Goal: Information Seeking & Learning: Check status

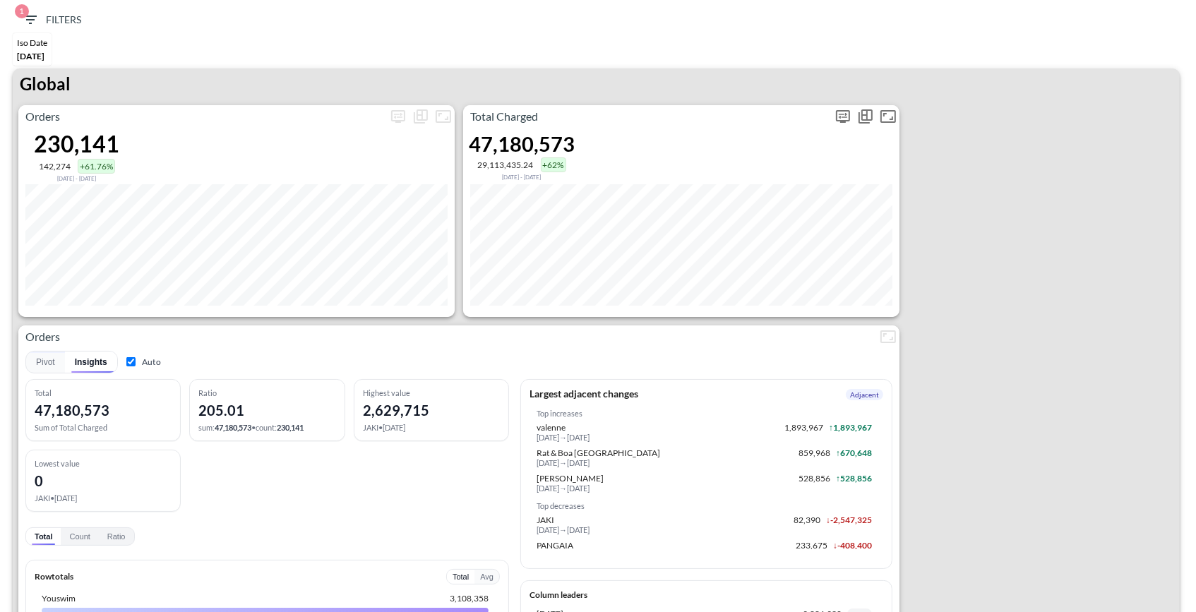
click at [841, 116] on icon "more" at bounding box center [842, 116] width 17 height 17
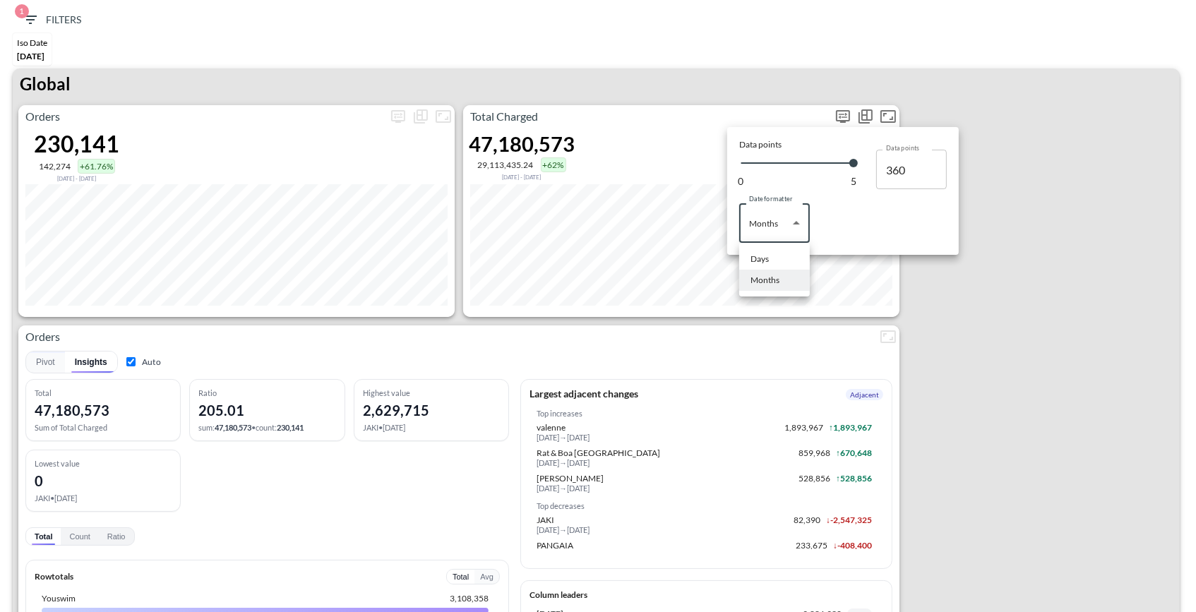
click at [768, 217] on body "BI.P.EYE, Interactive Analytics Dashboards 1 Filters Iso Date May 01, 2025 Glob…" at bounding box center [598, 306] width 1196 height 612
click at [766, 263] on div "Days" at bounding box center [759, 259] width 18 height 13
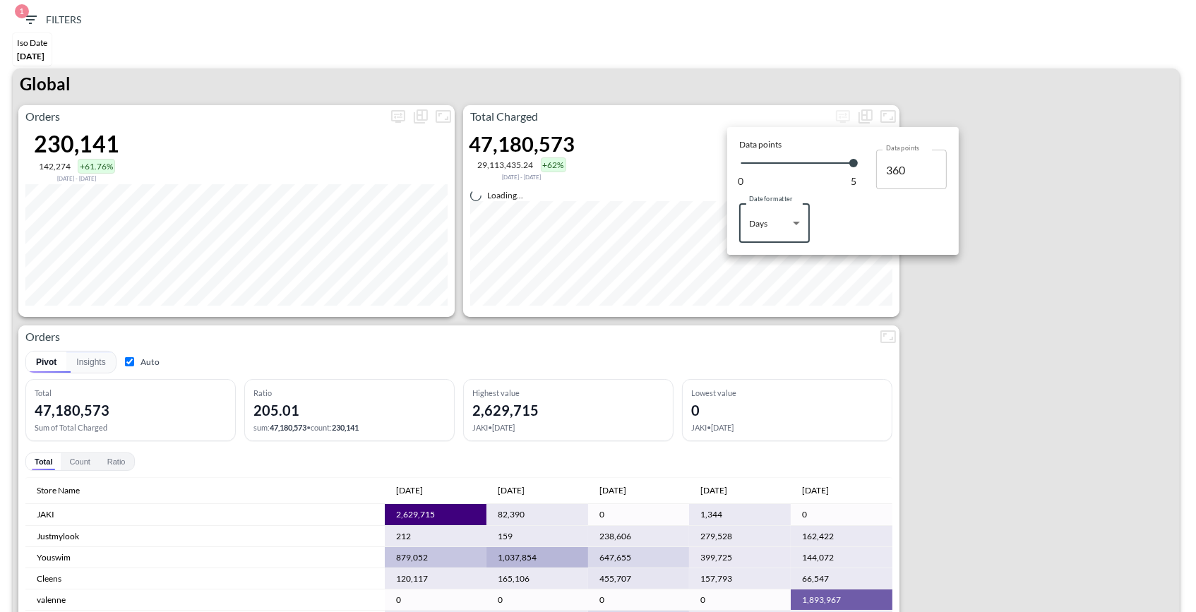
type input "Days"
click at [997, 331] on div at bounding box center [598, 306] width 1196 height 612
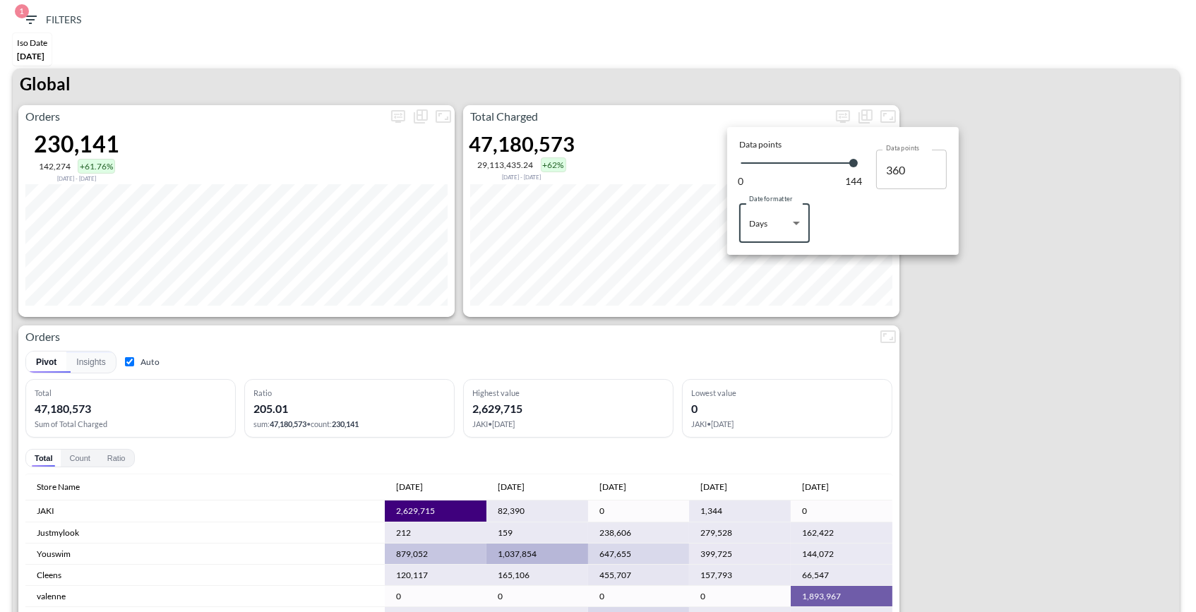
type input "144"
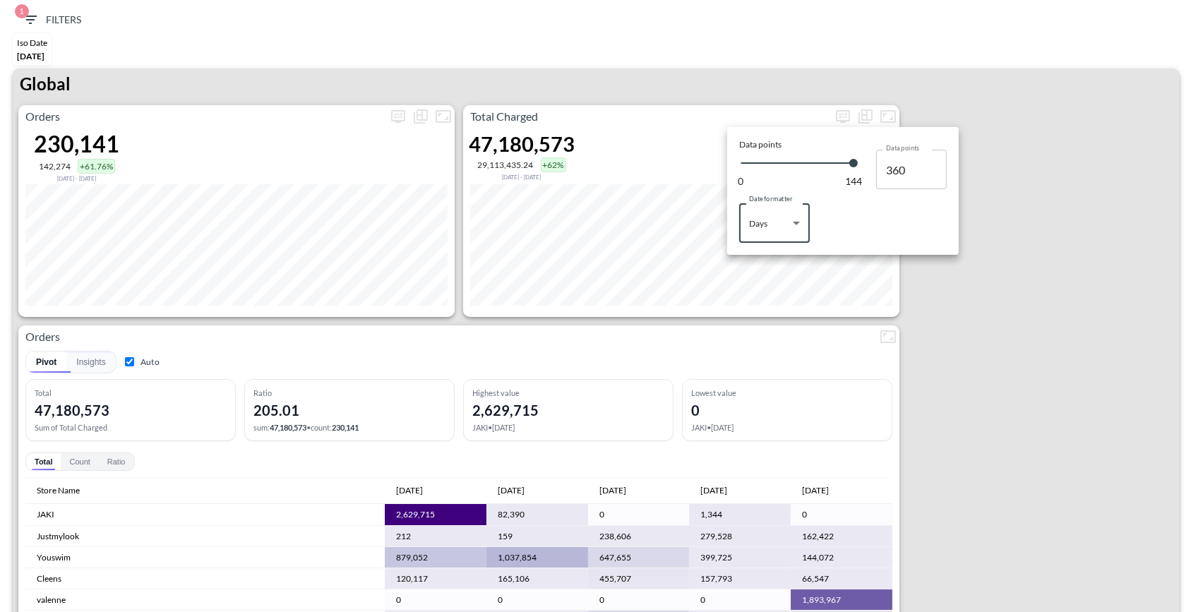
click at [990, 145] on div at bounding box center [598, 306] width 1196 height 612
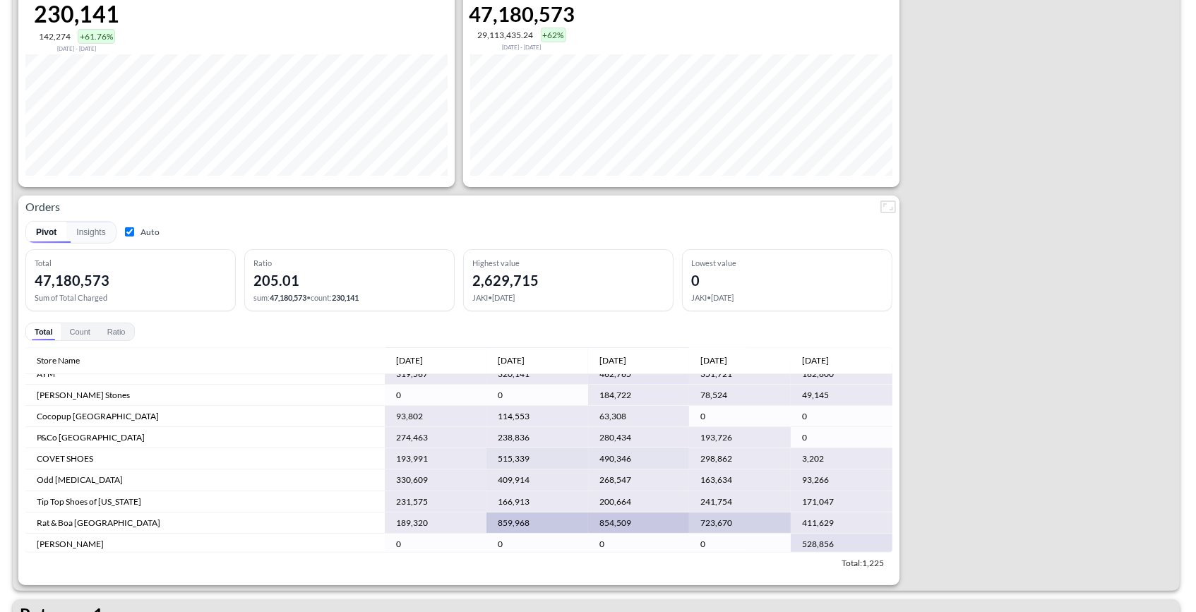
scroll to position [174, 0]
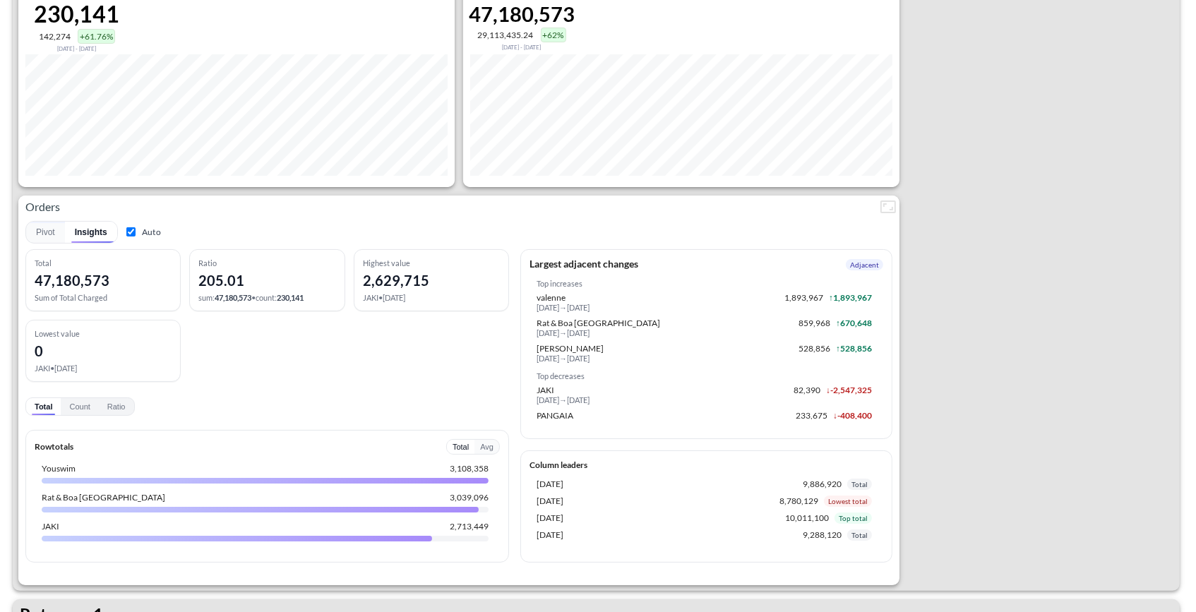
click at [128, 227] on input "Auto" at bounding box center [130, 231] width 9 height 9
checkbox input "false"
click at [55, 238] on button "Pivot" at bounding box center [45, 232] width 39 height 21
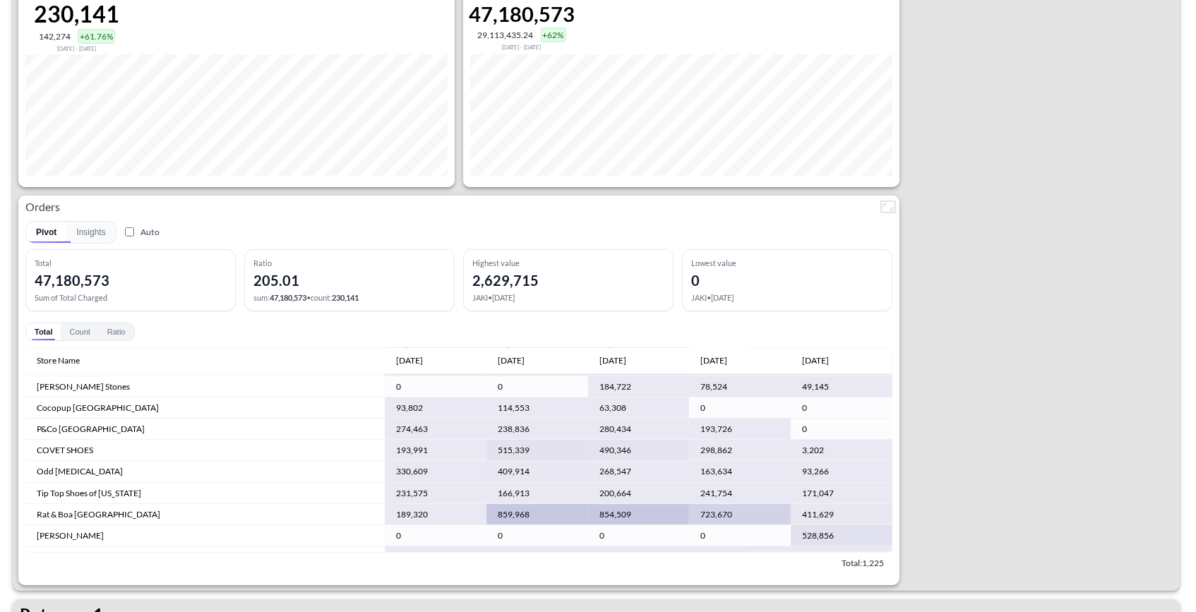
scroll to position [169, 0]
drag, startPoint x: 690, startPoint y: 468, endPoint x: 785, endPoint y: 487, distance: 96.5
click at [980, 507] on div "Orders 230,141 142,274 +61.76% Dec 08, 2024 - May 01, 2025 Total Charged 47,180…" at bounding box center [596, 280] width 1167 height 610
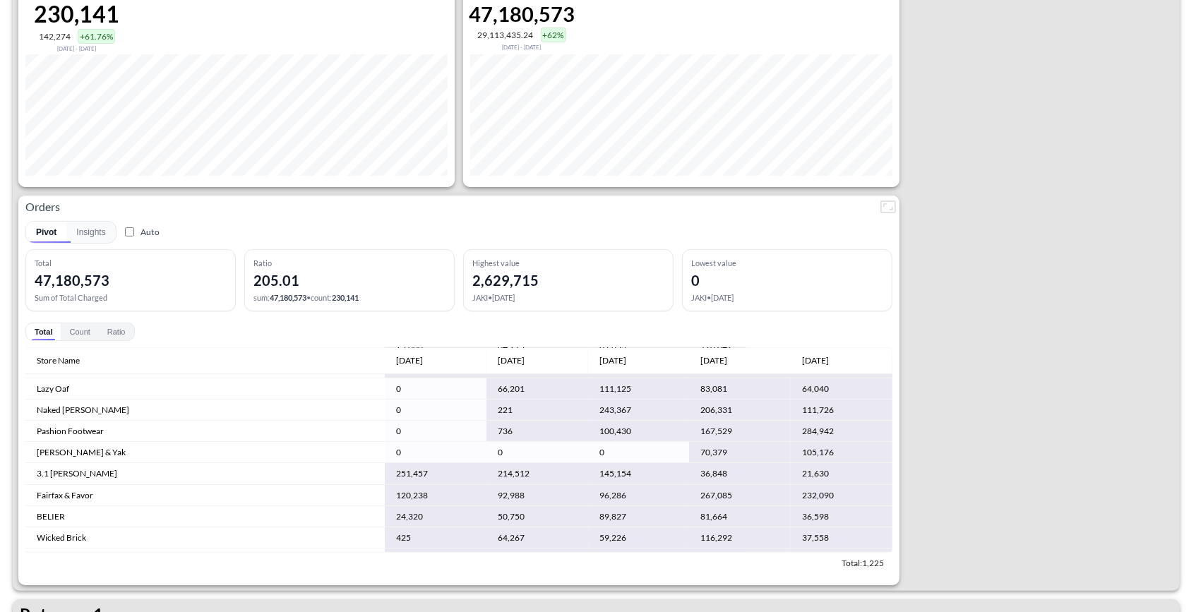
scroll to position [589, 0]
click at [805, 432] on td "284,942" at bounding box center [841, 433] width 102 height 21
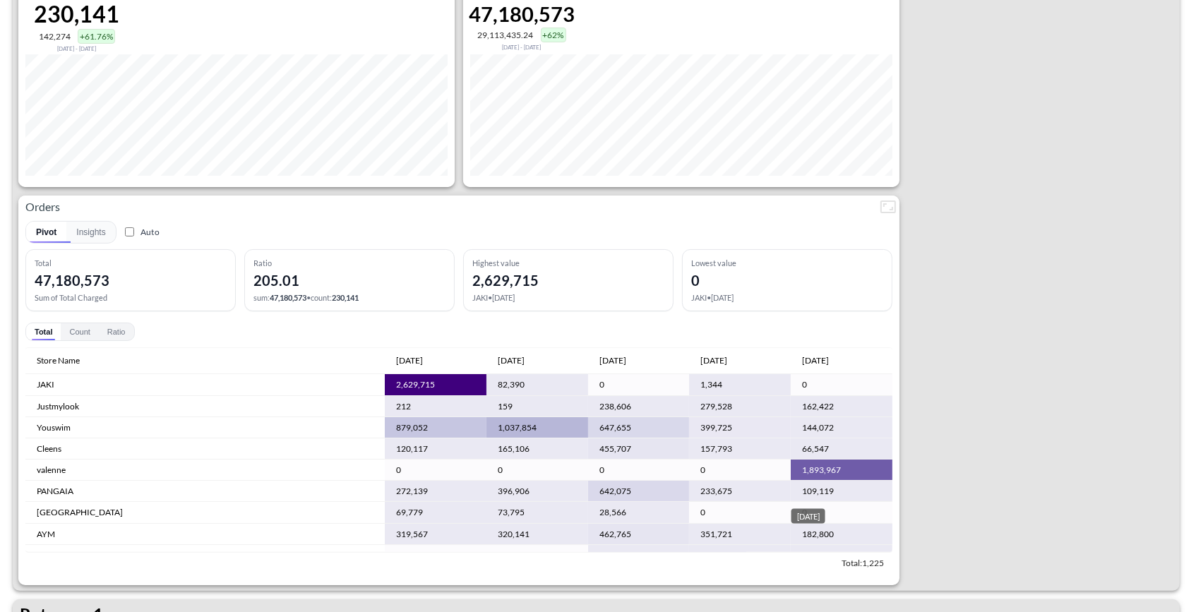
scroll to position [0, 0]
